Goal: Task Accomplishment & Management: Manage account settings

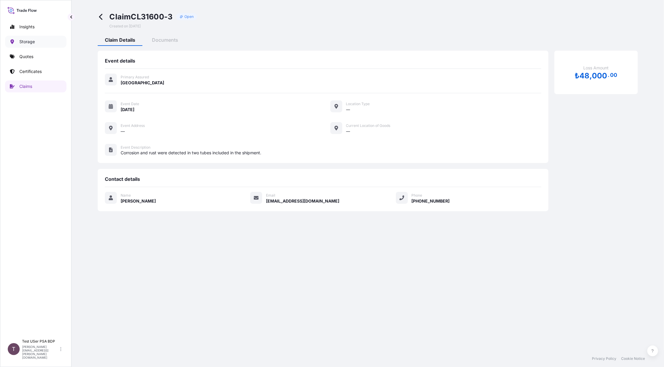
click at [31, 44] on p "Storage" at bounding box center [26, 42] width 15 height 6
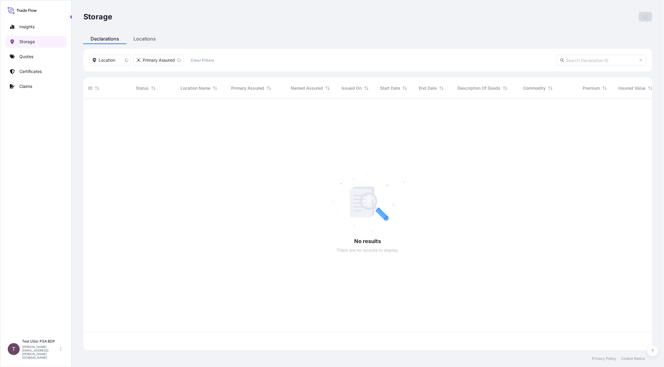
scroll to position [248, 563]
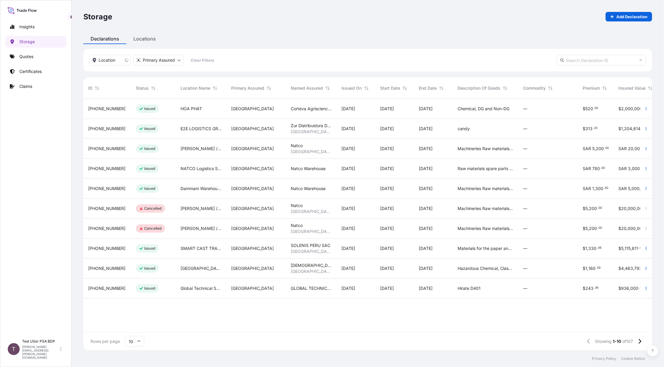
click at [102, 106] on span "[PHONE_NUMBER]" at bounding box center [106, 109] width 37 height 6
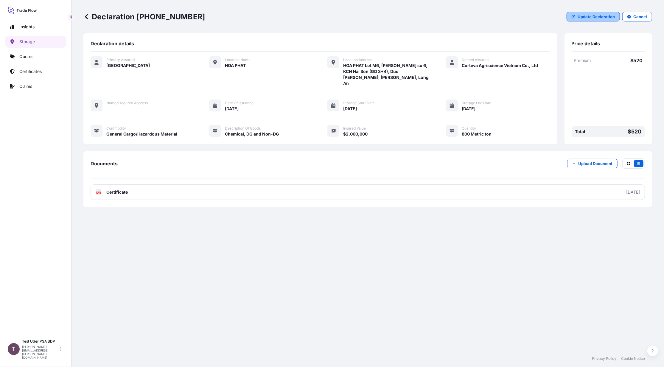
click at [505, 18] on p "Update Declaration" at bounding box center [596, 17] width 37 height 6
click at [505, 14] on p "Update Declaration" at bounding box center [596, 17] width 37 height 6
click at [505, 17] on p "Update Declaration" at bounding box center [596, 17] width 37 height 6
click at [505, 15] on button "Update Declaration" at bounding box center [593, 17] width 53 height 10
click at [505, 18] on p "Update Declaration" at bounding box center [596, 17] width 37 height 6
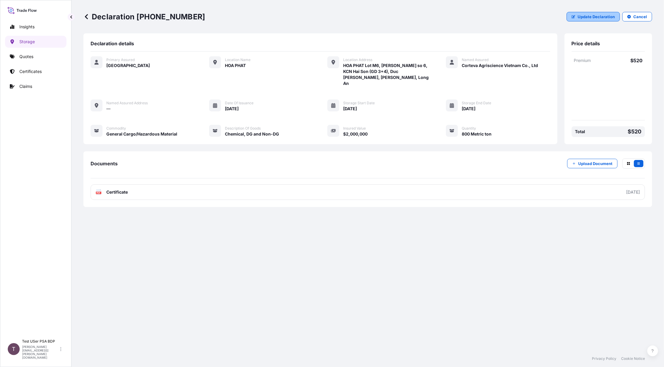
click at [505, 13] on button "Update Declaration" at bounding box center [593, 17] width 53 height 10
click at [505, 19] on p "Update Declaration" at bounding box center [596, 17] width 37 height 6
click at [59, 236] on div "Test USer PSA BDP [PERSON_NAME][EMAIL_ADDRESS][PERSON_NAME][DOMAIN_NAME]" at bounding box center [43, 349] width 42 height 20
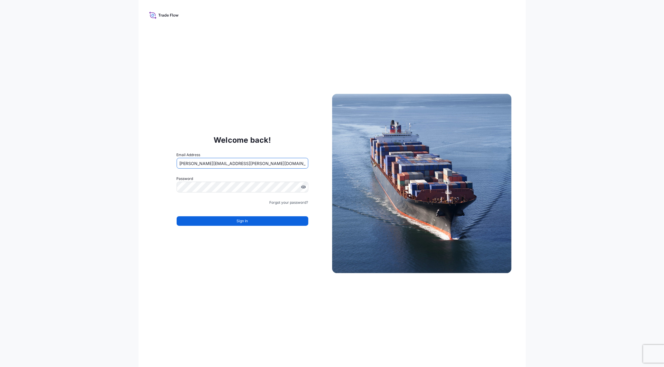
click at [209, 165] on input "[PERSON_NAME][EMAIL_ADDRESS][PERSON_NAME][DOMAIN_NAME]" at bounding box center [243, 163] width 132 height 11
type input "[PERSON_NAME][EMAIL_ADDRESS][PERSON_NAME][DOMAIN_NAME]"
click at [215, 218] on button "Sign In" at bounding box center [243, 221] width 132 height 10
